Goal: Check status: Check status

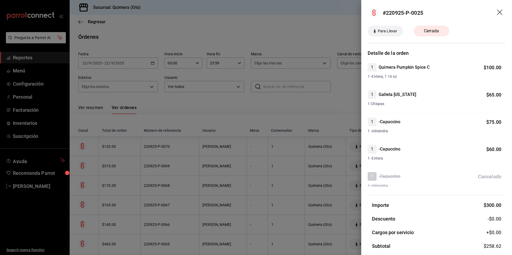
click at [292, 151] on div at bounding box center [256, 127] width 512 height 255
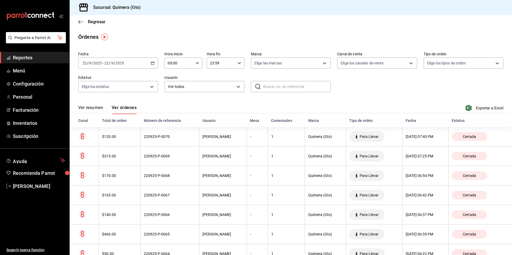
click at [92, 39] on div "Órdenes" at bounding box center [88, 37] width 20 height 8
click at [14, 60] on span "Reportes" at bounding box center [39, 57] width 52 height 7
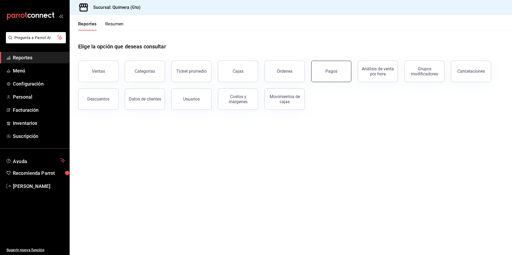
click at [333, 81] on button "Pagos" at bounding box center [331, 71] width 40 height 21
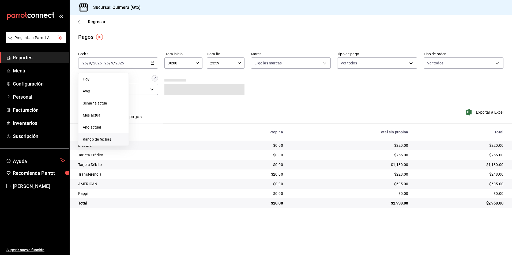
click at [104, 143] on li "Rango de fechas" at bounding box center [103, 140] width 50 height 12
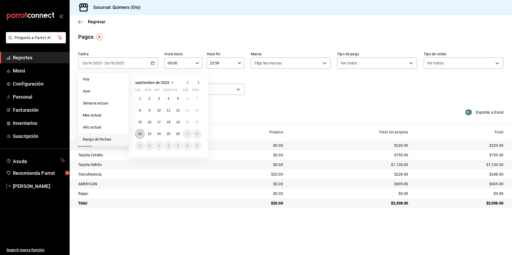
click at [142, 133] on button "22" at bounding box center [139, 134] width 9 height 10
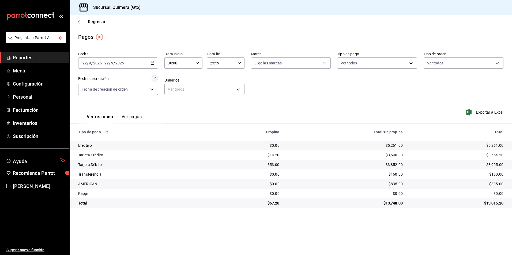
click at [151, 64] on \(Stroke\) "button" at bounding box center [152, 63] width 3 height 3
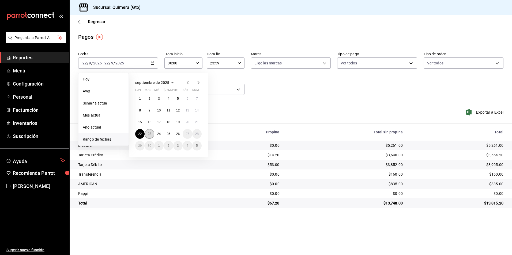
click at [153, 135] on button "23" at bounding box center [148, 134] width 9 height 10
